Goal: Task Accomplishment & Management: Manage account settings

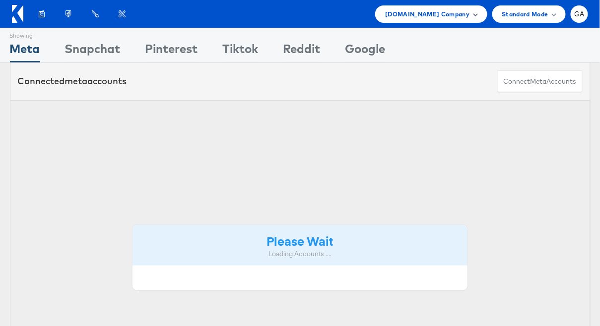
click at [454, 13] on span "[DOMAIN_NAME] Company" at bounding box center [427, 14] width 84 height 10
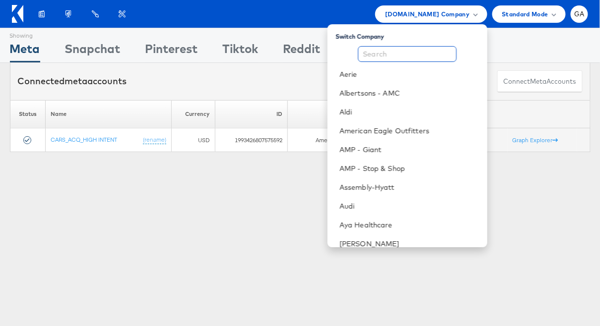
click at [410, 53] on input "text" at bounding box center [407, 54] width 99 height 16
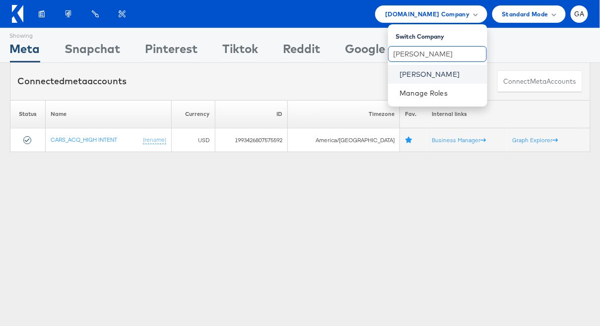
type input "[PERSON_NAME]"
click at [411, 77] on link "[PERSON_NAME]" at bounding box center [439, 74] width 79 height 10
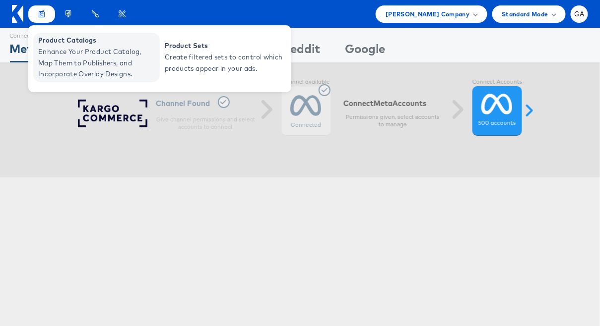
click at [54, 52] on span "Enhance Your Product Catalog, Map Them to Publishers, and Incorporate Overlay D…" at bounding box center [97, 63] width 119 height 34
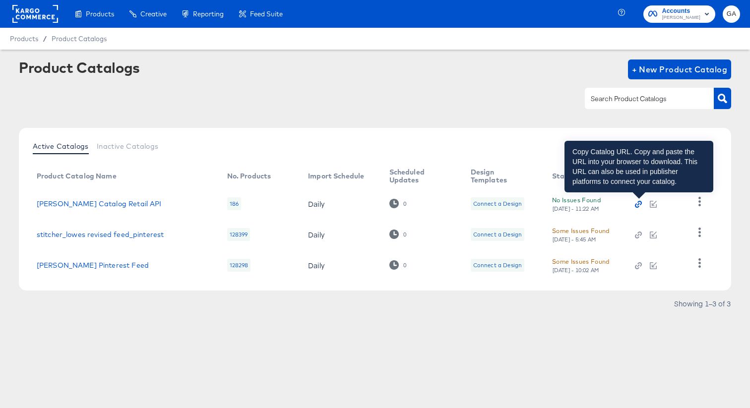
click at [638, 201] on icon "button" at bounding box center [638, 204] width 7 height 7
